Goal: Book appointment/travel/reservation

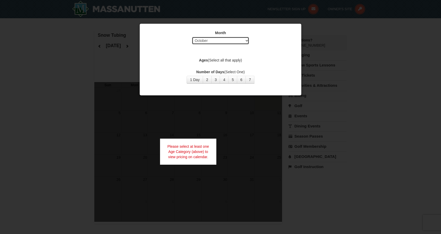
click at [233, 40] on select "Select October November December January February March April May June July Aug…" at bounding box center [220, 41] width 57 height 8
select select "12"
click at [192, 37] on select "Select October November December January February March April May June July Aug…" at bounding box center [220, 41] width 57 height 8
click at [214, 81] on button "3" at bounding box center [215, 80] width 9 height 8
click at [227, 116] on div at bounding box center [220, 117] width 441 height 234
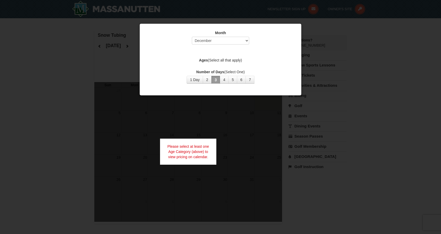
click at [216, 81] on button "3" at bounding box center [215, 80] width 9 height 8
click at [226, 37] on select "Select October November December January February March April May June July Aug…" at bounding box center [220, 41] width 57 height 8
click at [192, 37] on select "Select October November December January February March April May June July Aug…" at bounding box center [220, 41] width 57 height 8
click at [215, 76] on button "3" at bounding box center [215, 80] width 9 height 8
click at [212, 77] on button "3" at bounding box center [215, 80] width 9 height 8
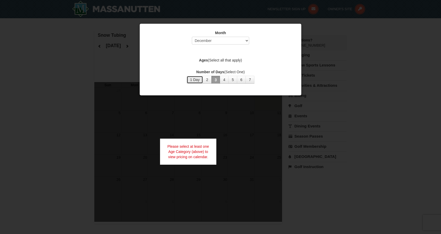
click at [198, 79] on button "1 Day" at bounding box center [194, 80] width 16 height 8
click at [199, 80] on button "1 Day" at bounding box center [194, 80] width 16 height 8
click at [215, 80] on button "3" at bounding box center [215, 80] width 9 height 8
click at [228, 60] on label "Ages (Select all that apply)" at bounding box center [220, 60] width 148 height 5
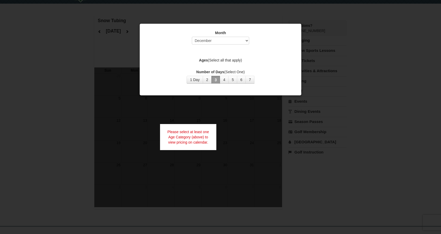
scroll to position [14, 0]
click at [225, 59] on label "Ages (Select all that apply)" at bounding box center [220, 60] width 148 height 5
click at [275, 41] on div "Month Select October November December January February March April May June Ju…" at bounding box center [220, 38] width 148 height 17
click at [223, 19] on div at bounding box center [220, 117] width 441 height 234
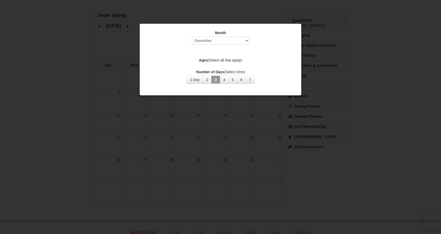
scroll to position [13, 0]
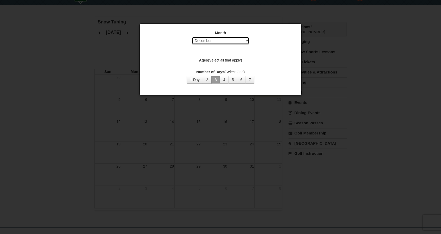
click at [247, 41] on select "Select October November December January February March April May June July Aug…" at bounding box center [220, 41] width 57 height 8
click at [279, 14] on div at bounding box center [220, 117] width 441 height 234
